Goal: Task Accomplishment & Management: Manage account settings

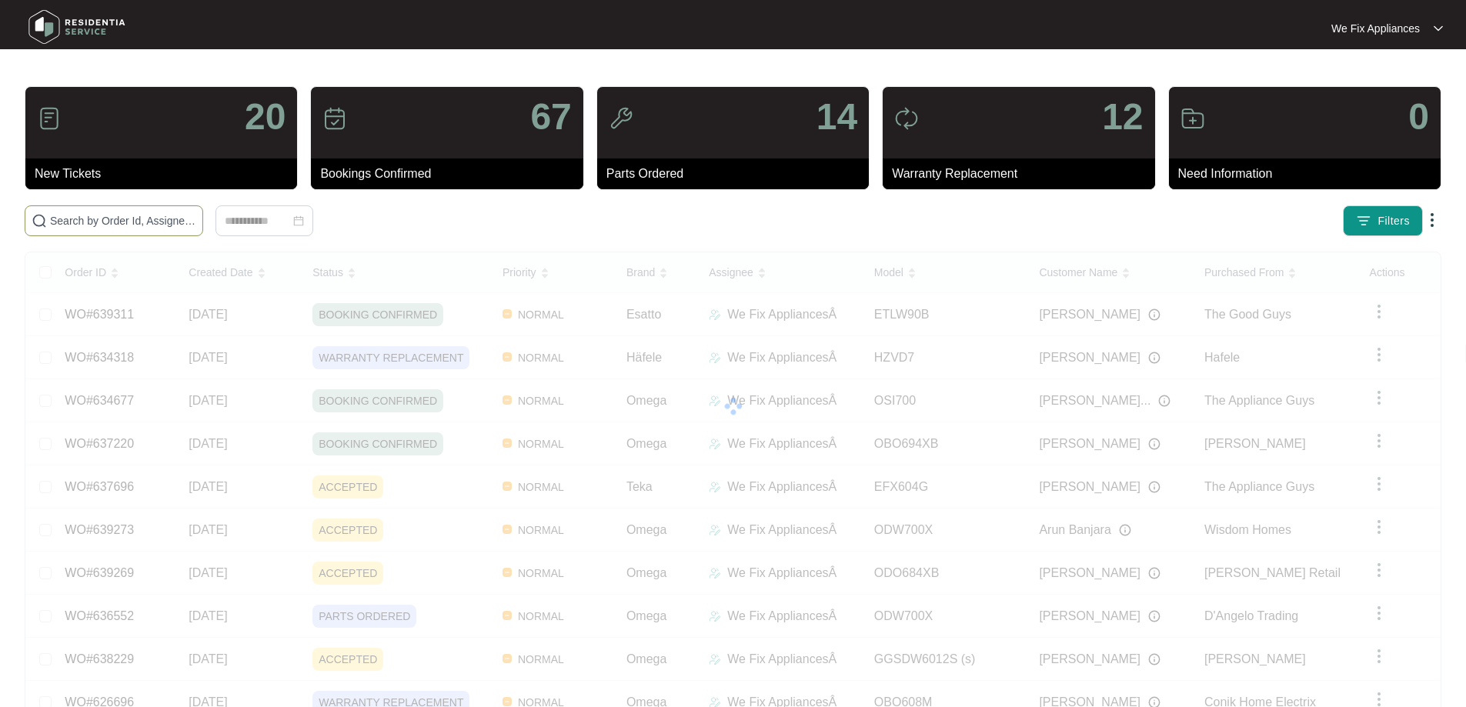
drag, startPoint x: 0, startPoint y: 0, endPoint x: 198, endPoint y: 215, distance: 292.9
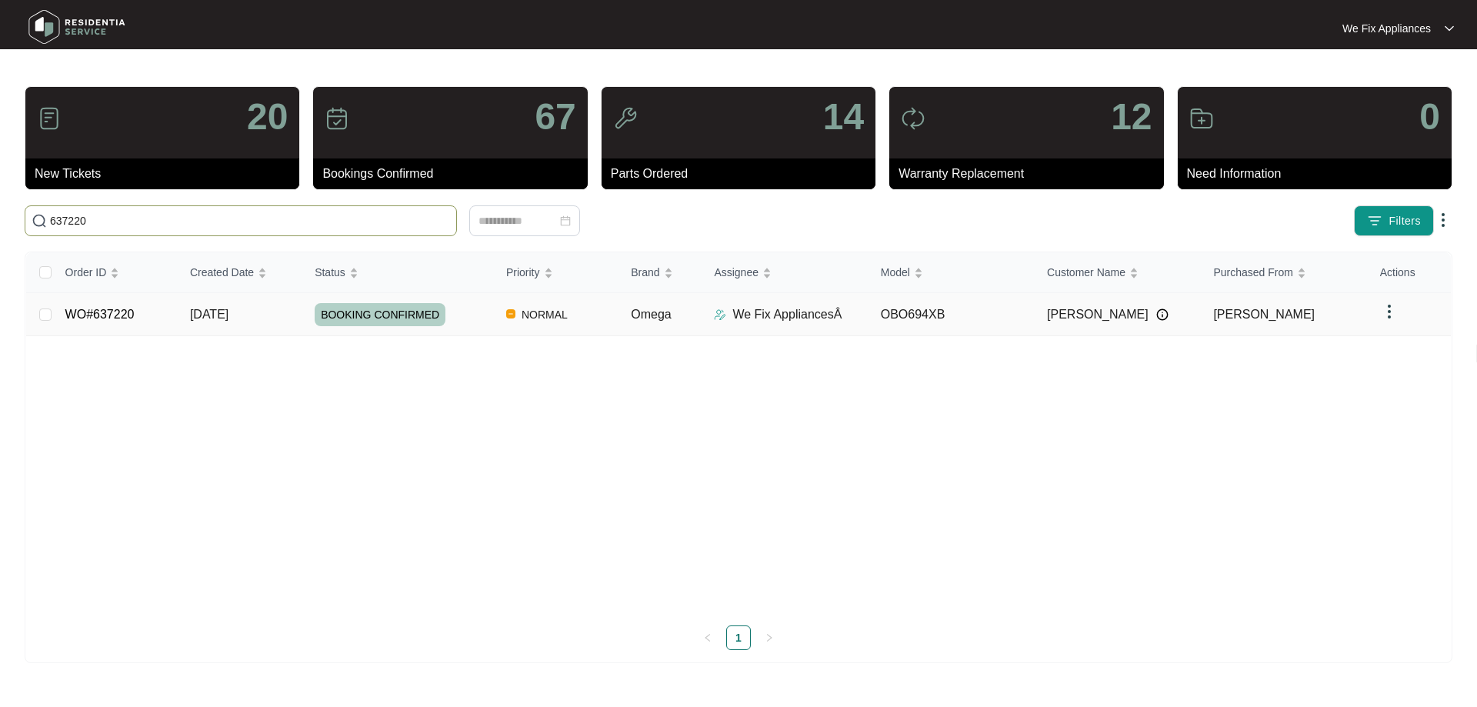
type input "637220"
click at [99, 315] on link "WO#637220" at bounding box center [99, 314] width 69 height 13
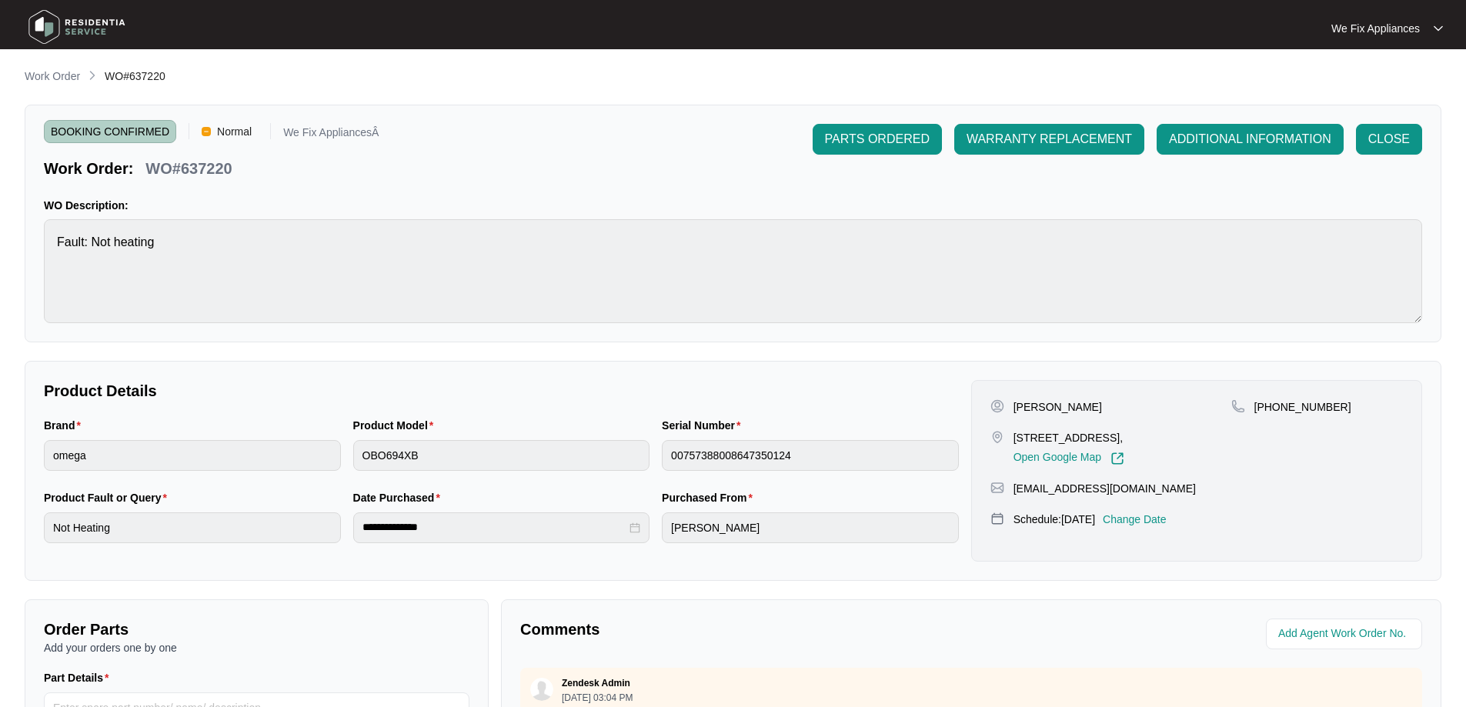
click at [1141, 527] on p "Change Date" at bounding box center [1135, 519] width 64 height 15
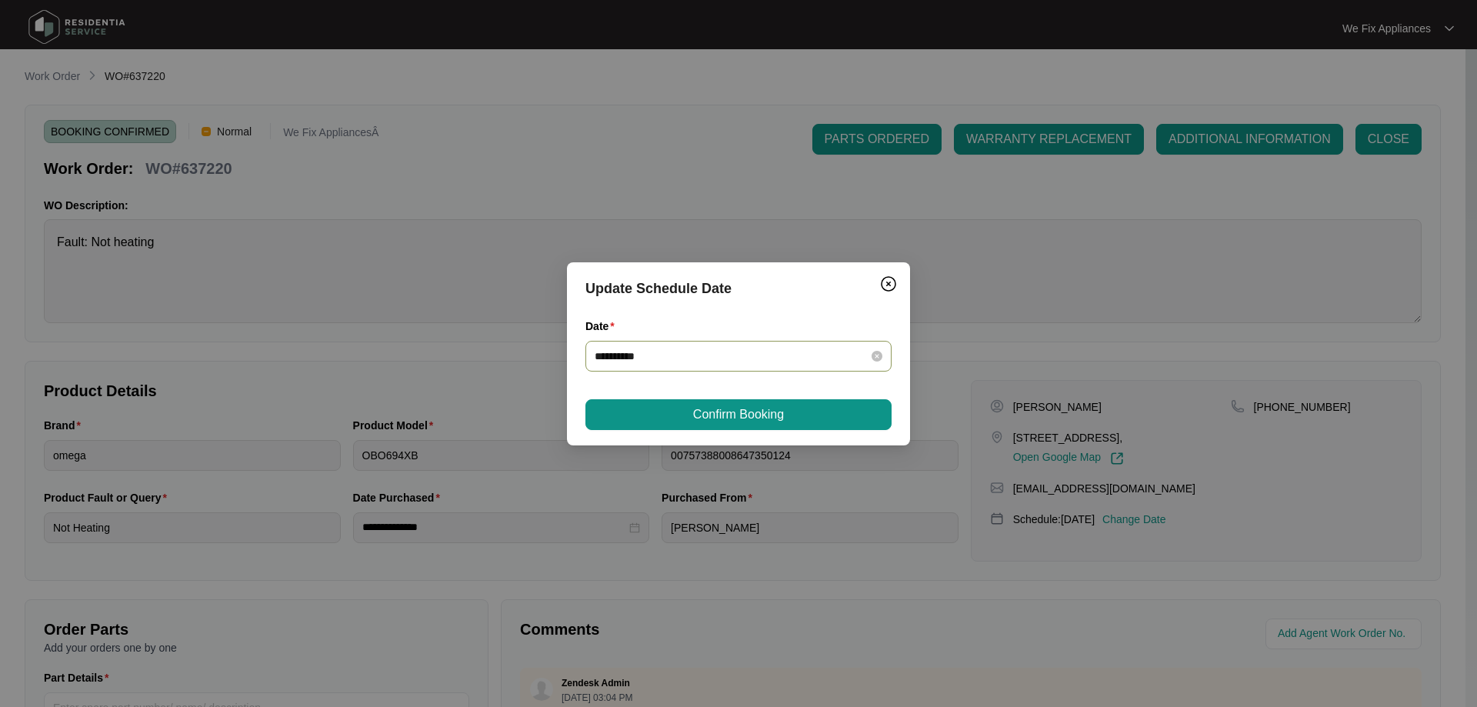
click at [699, 347] on div "**********" at bounding box center [738, 356] width 306 height 31
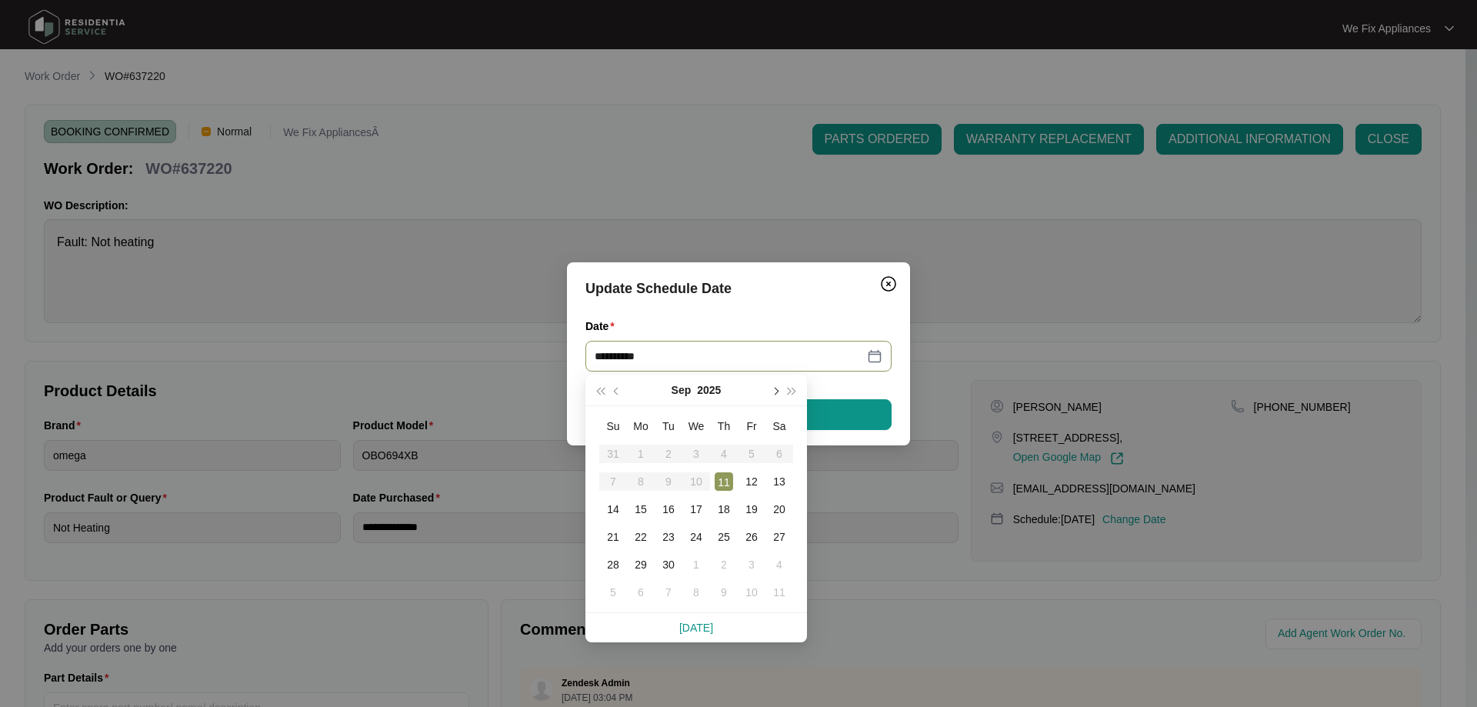
click at [777, 389] on span "button" at bounding box center [775, 391] width 8 height 8
click at [726, 511] on div "16" at bounding box center [724, 509] width 18 height 18
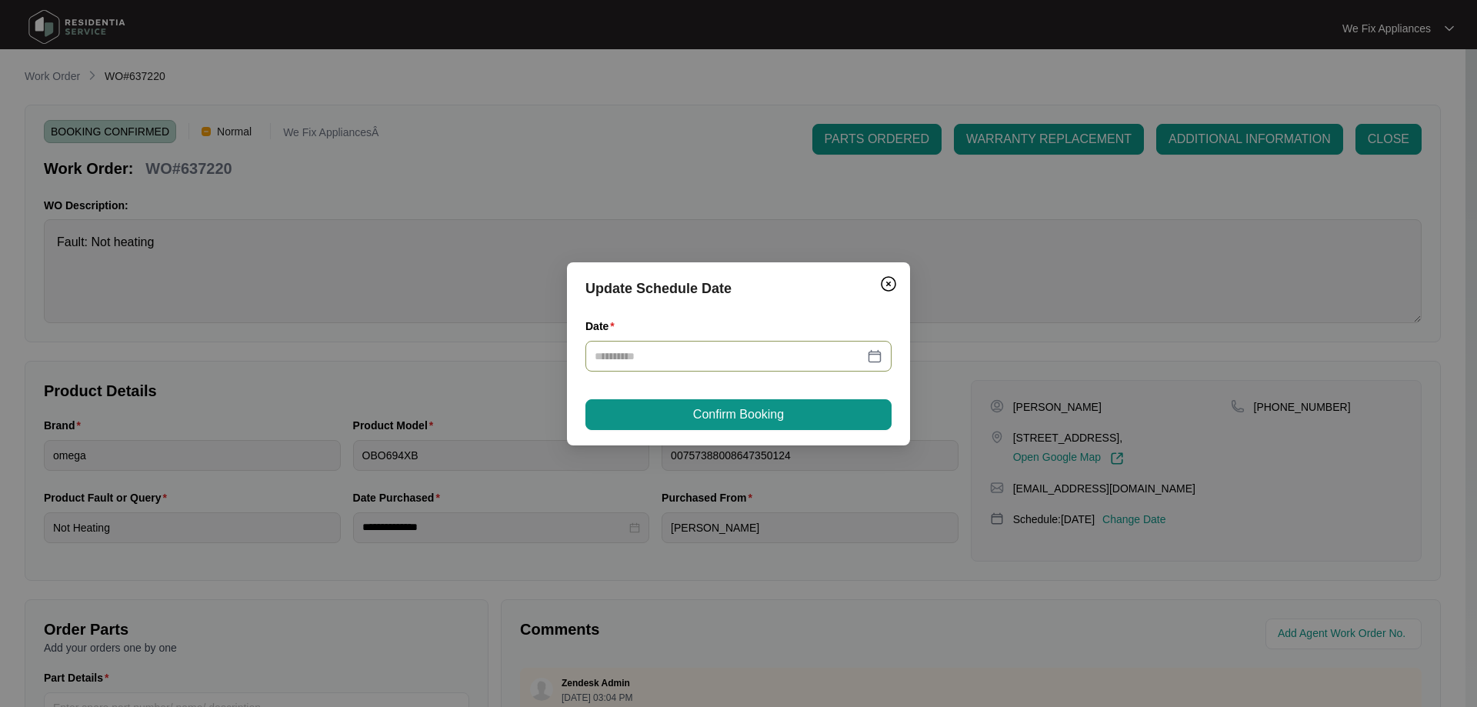
type input "**********"
click at [734, 424] on button "Confirm Booking" at bounding box center [738, 414] width 306 height 31
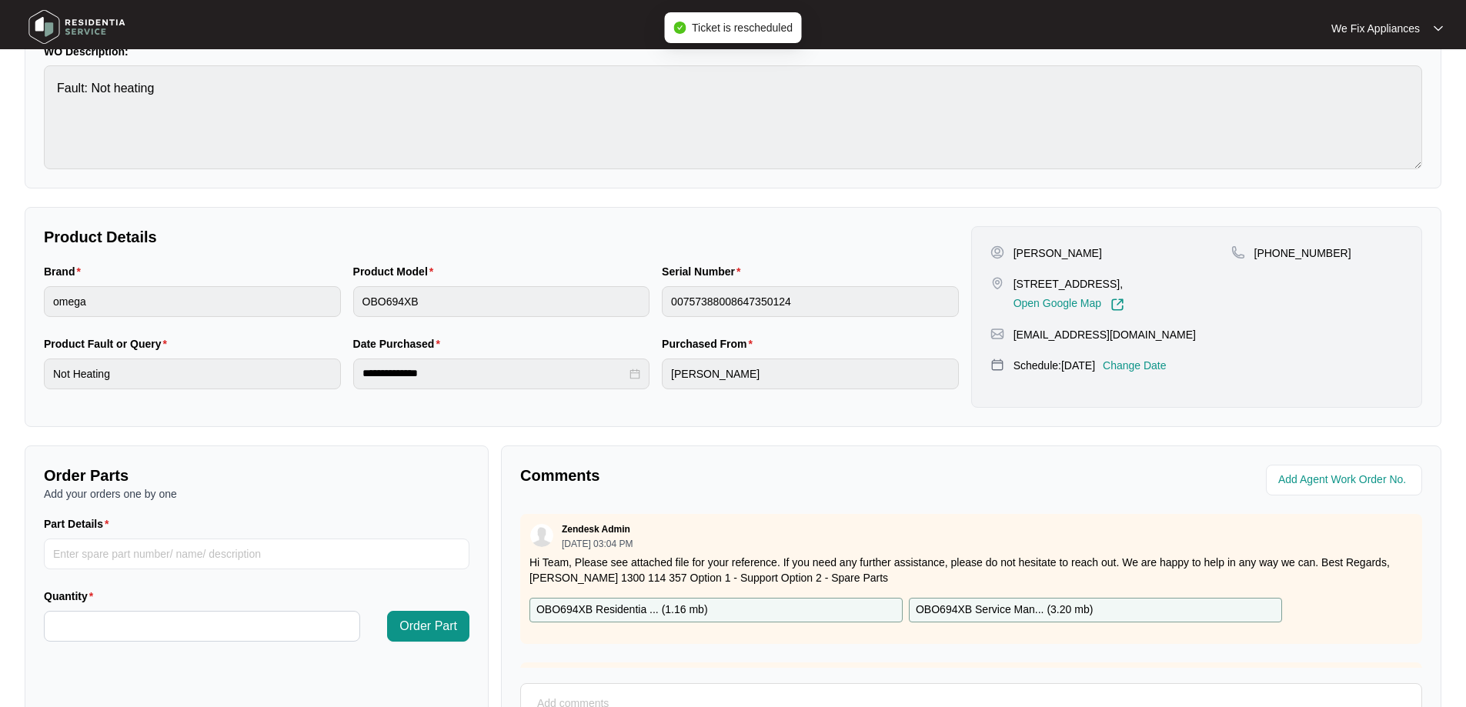
scroll to position [314, 0]
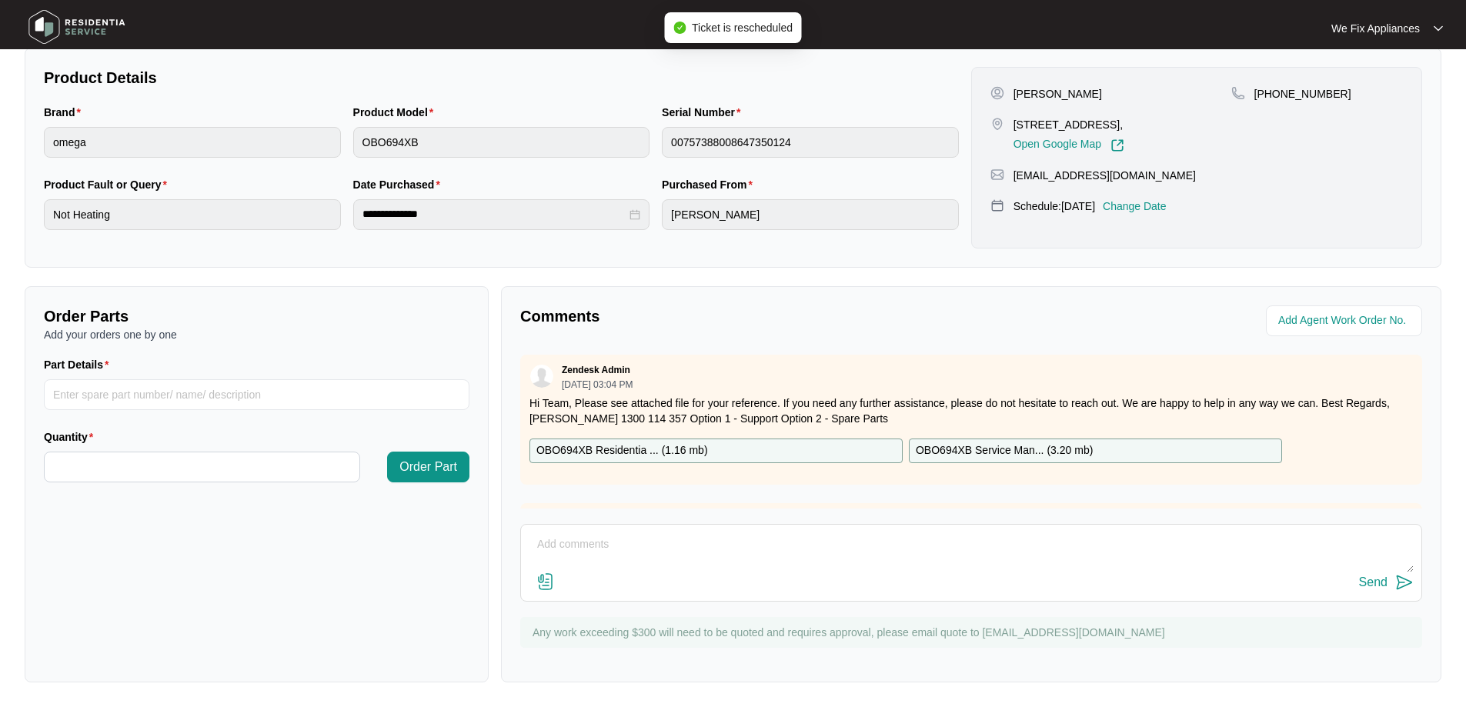
drag, startPoint x: 659, startPoint y: 551, endPoint x: 655, endPoint y: 560, distance: 10.0
click at [655, 560] on textarea at bounding box center [971, 552] width 885 height 40
type textarea "c"
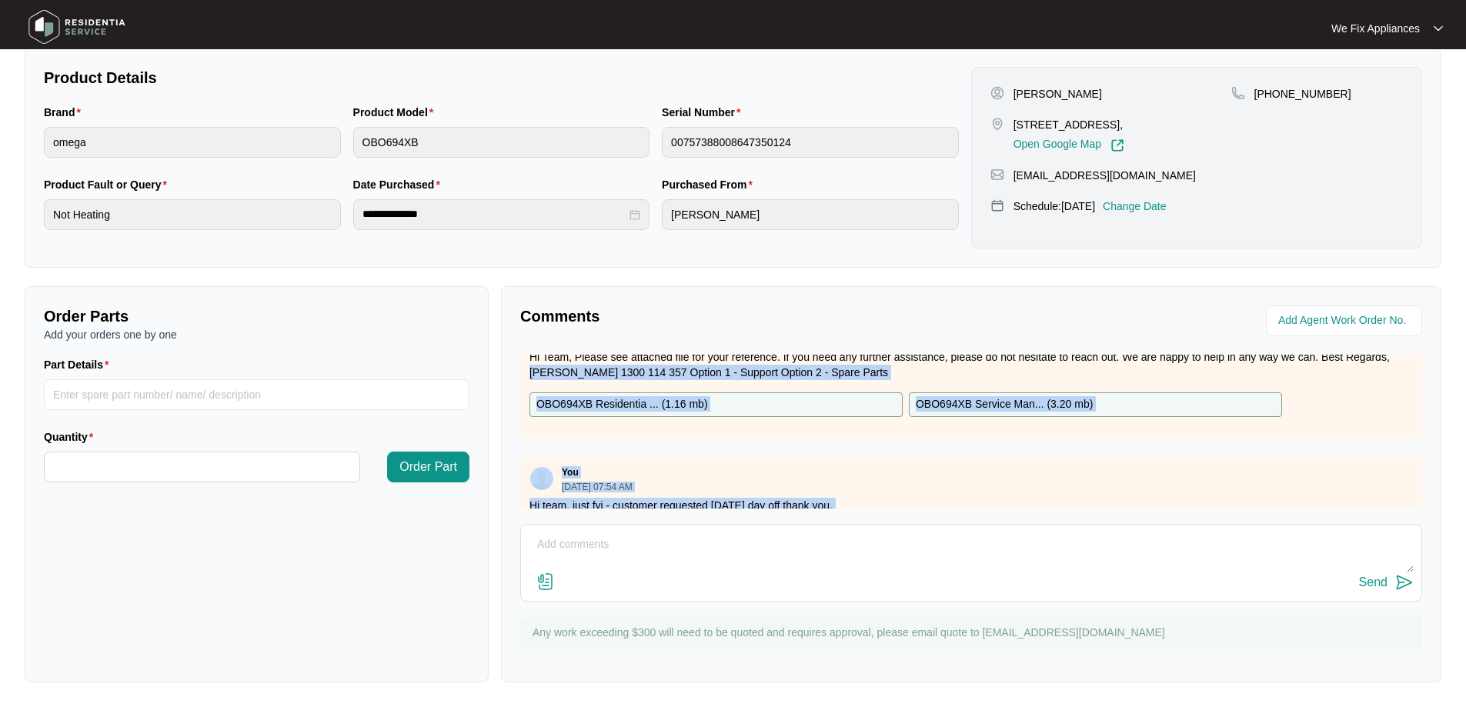
scroll to position [171, 0]
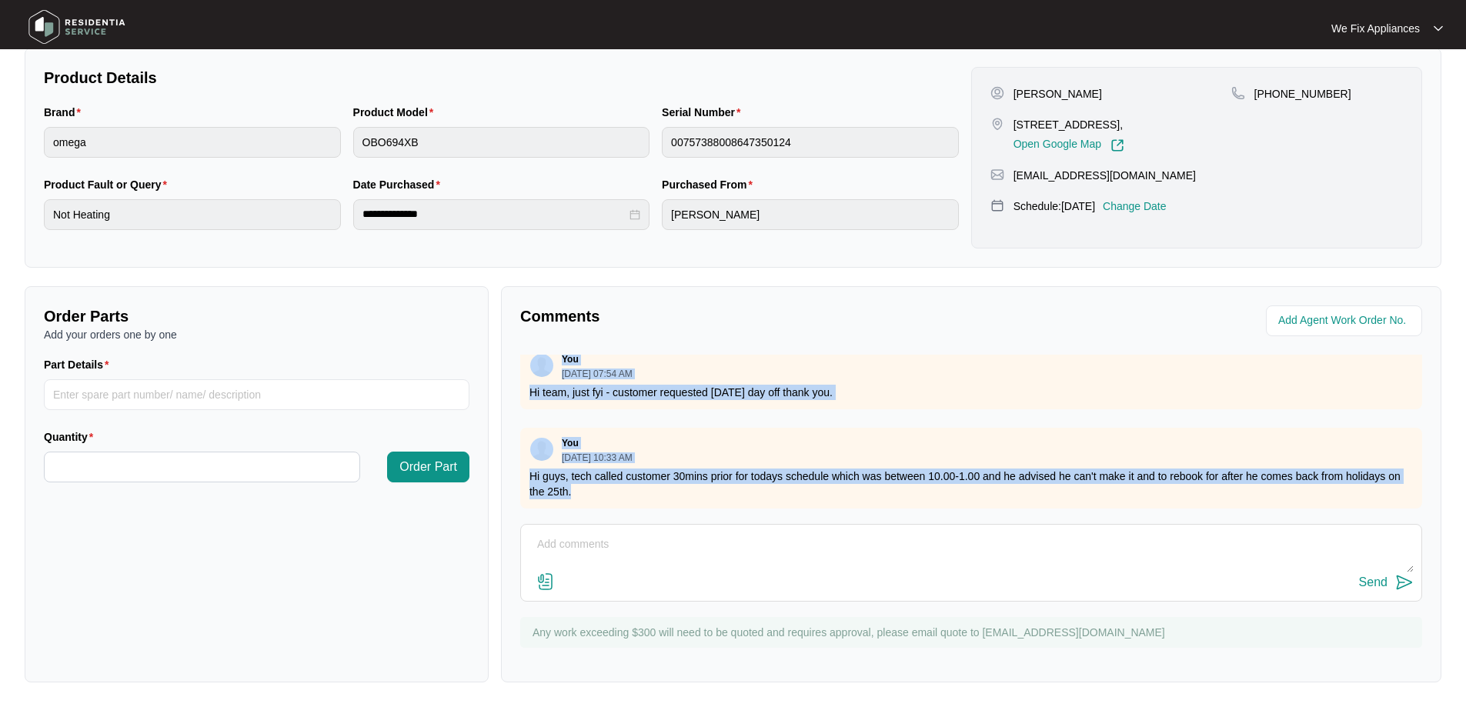
drag, startPoint x: 1409, startPoint y: 410, endPoint x: 751, endPoint y: 477, distance: 662.0
click at [1354, 551] on div "Comments Zendesk Admin [DATE] 03:04 PM Hi Team, Please see attached file for yo…" at bounding box center [971, 484] width 940 height 396
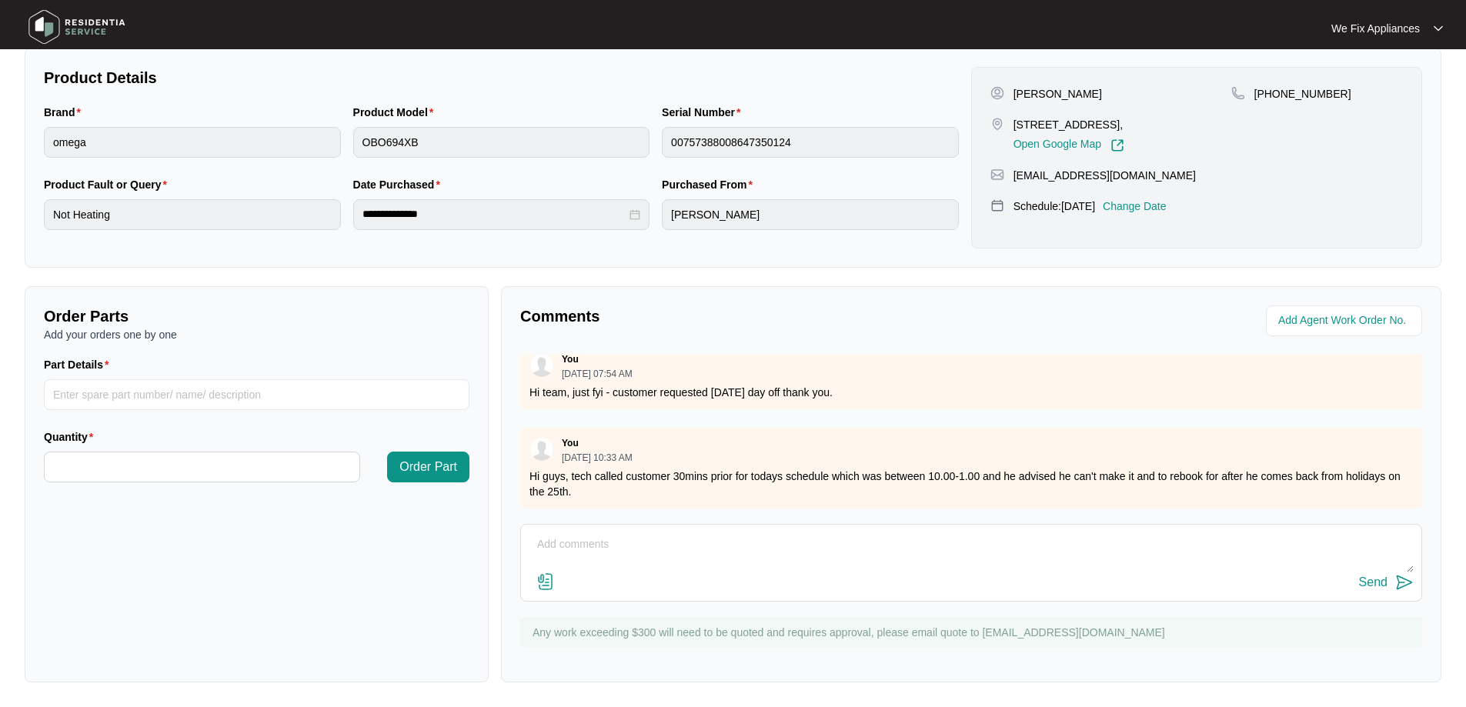
click at [598, 552] on textarea at bounding box center [971, 552] width 885 height 40
type textarea "Hi guys, tenant called back and rebooked for the 16/10 instead thank you."
click at [1364, 575] on div "Send" at bounding box center [1373, 582] width 28 height 14
